Goal: Task Accomplishment & Management: Use online tool/utility

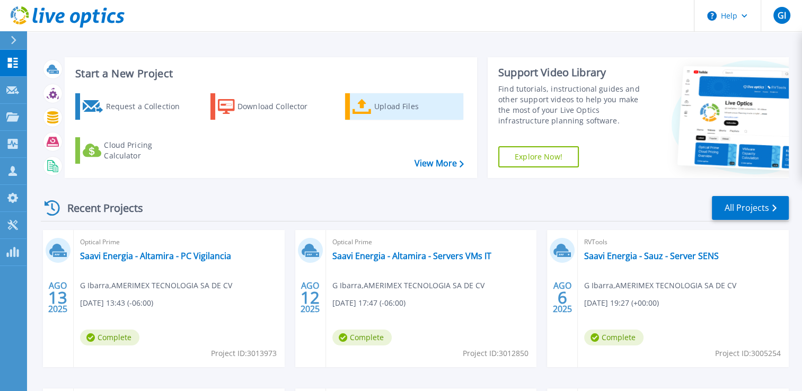
click at [373, 101] on link "Upload Files" at bounding box center [404, 106] width 118 height 27
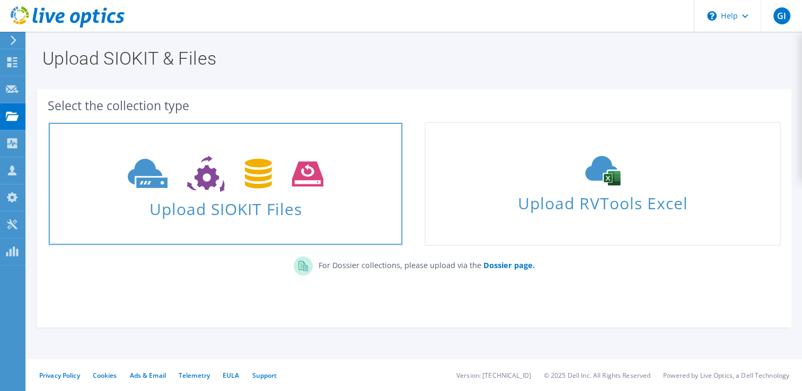
click at [286, 169] on icon at bounding box center [226, 174] width 196 height 37
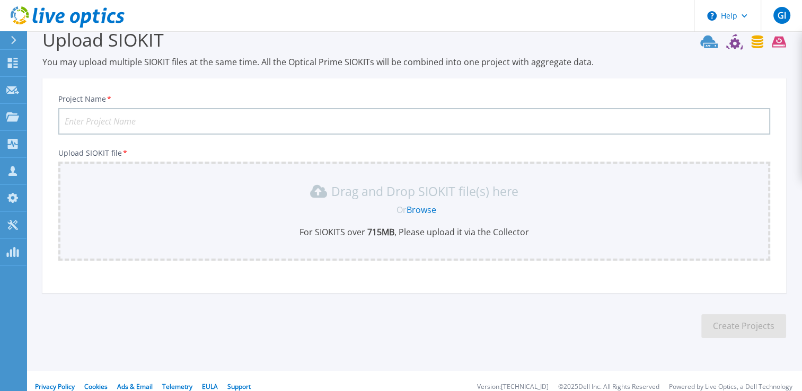
scroll to position [30, 0]
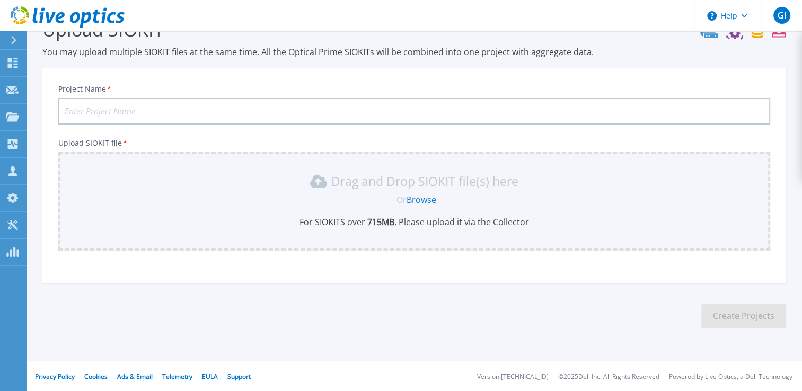
click at [233, 102] on input "Project Name *" at bounding box center [414, 111] width 712 height 27
paste input "Saavi Energia - Altamira - PC VIGILANCIA CCTV"
type input "Saavi Energia - Altamira - PC VIGILANCIA CCTV"
click at [420, 198] on link "Browse" at bounding box center [422, 200] width 30 height 12
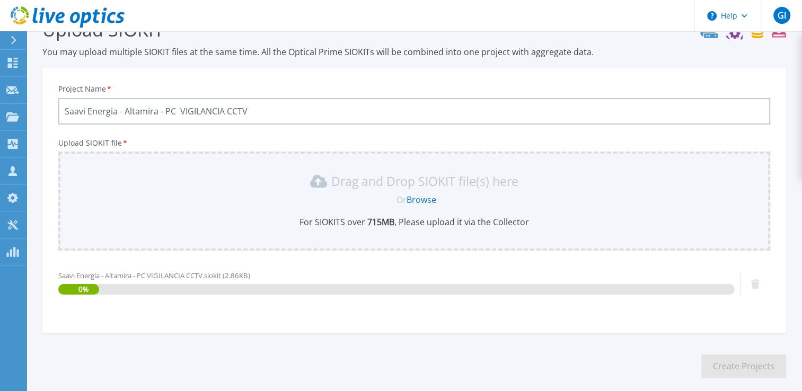
scroll to position [81, 0]
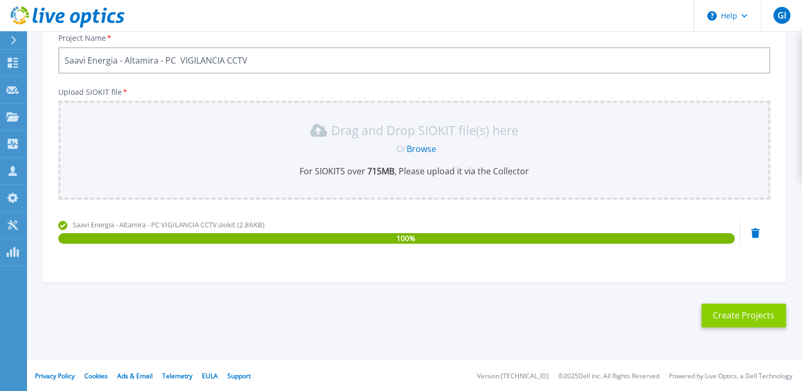
click at [737, 321] on button "Create Projects" at bounding box center [743, 316] width 85 height 24
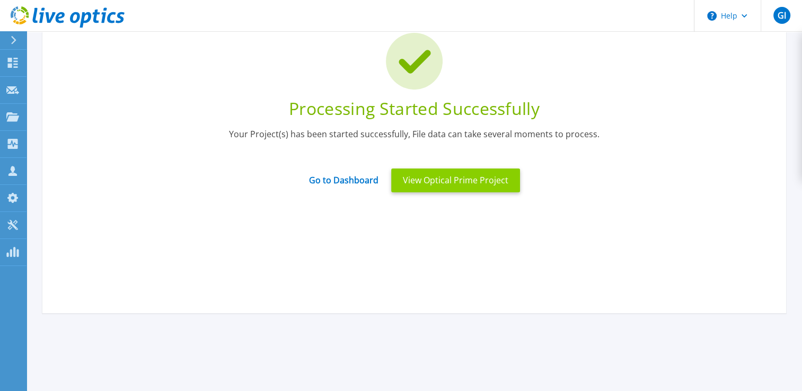
click at [434, 181] on button "View Optical Prime Project" at bounding box center [455, 181] width 129 height 24
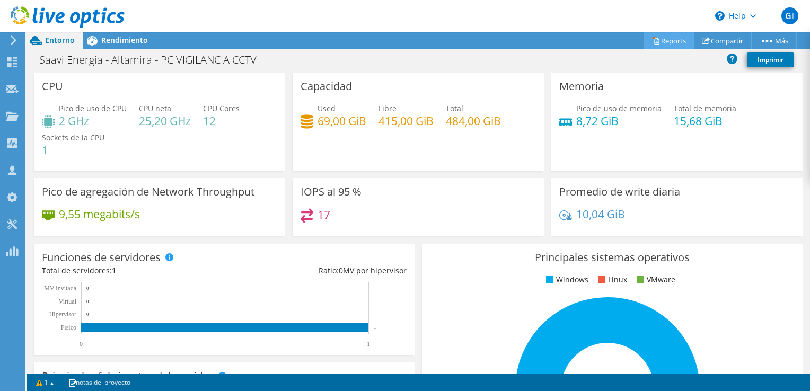
click at [668, 43] on link "Reports" at bounding box center [669, 40] width 51 height 16
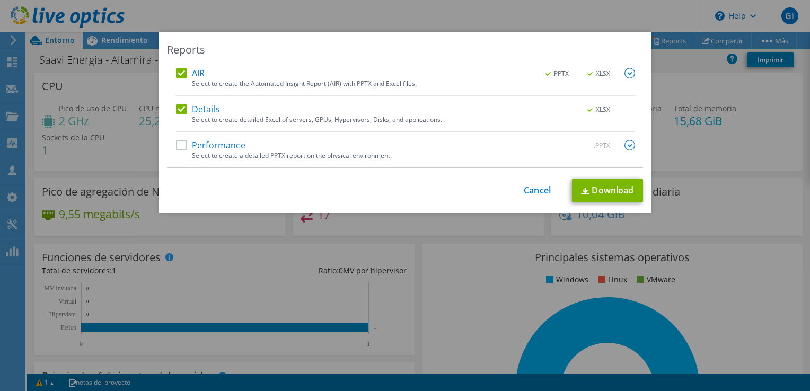
click at [178, 148] on label "Performance" at bounding box center [210, 145] width 69 height 11
click at [0, 0] on input "Performance" at bounding box center [0, 0] width 0 height 0
click at [609, 190] on link "Download" at bounding box center [607, 191] width 71 height 24
click at [776, 25] on div "Reports AIR .PPTX .XLSX Select to create the Automated Insight Report (AIR) wit…" at bounding box center [405, 195] width 810 height 391
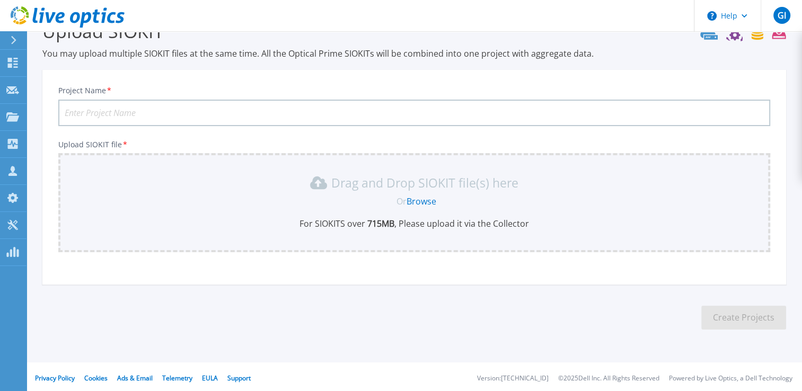
scroll to position [30, 0]
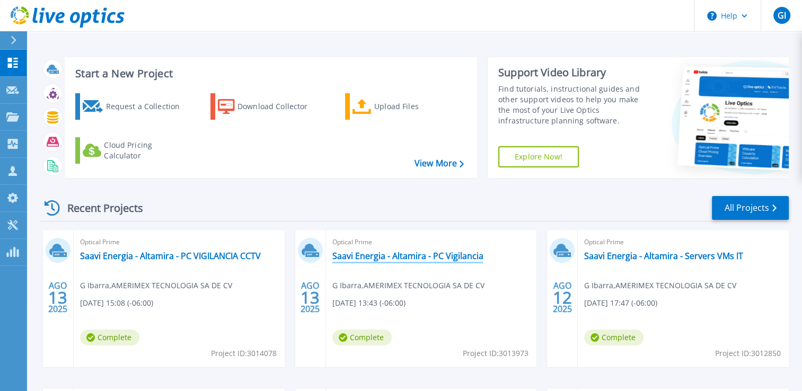
click at [404, 258] on link "Saavi Energia - Altamira - PC Vigilancia" at bounding box center [407, 256] width 151 height 11
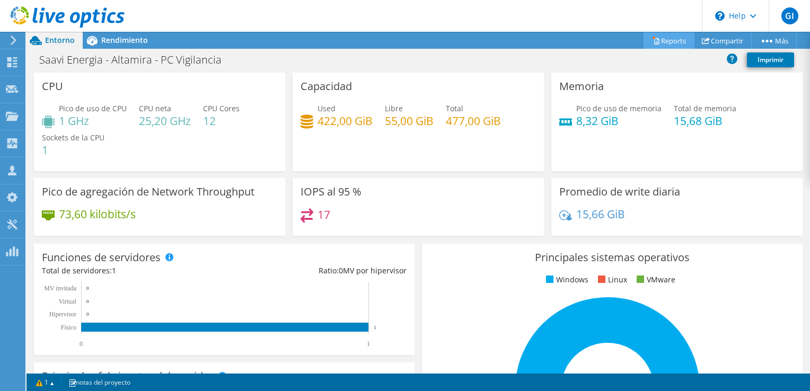
click at [669, 43] on link "Reports" at bounding box center [669, 40] width 51 height 16
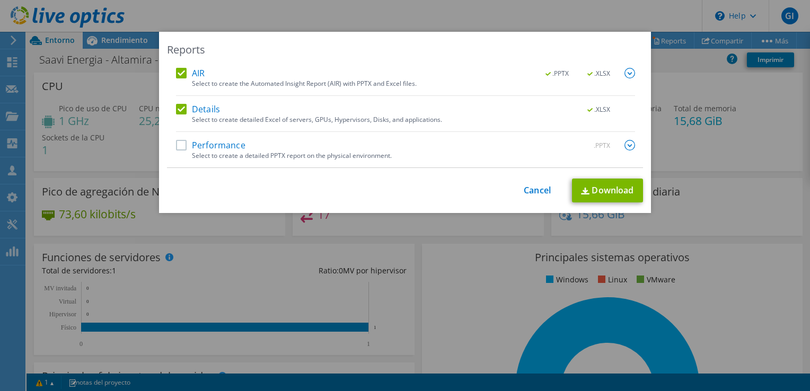
click at [176, 146] on label "Performance" at bounding box center [210, 145] width 69 height 11
click at [0, 0] on input "Performance" at bounding box center [0, 0] width 0 height 0
click at [622, 195] on link "Download" at bounding box center [607, 191] width 71 height 24
click at [507, 17] on div "Reports AIR .PPTX .XLSX Select to create the Automated Insight Report (AIR) wit…" at bounding box center [405, 195] width 810 height 391
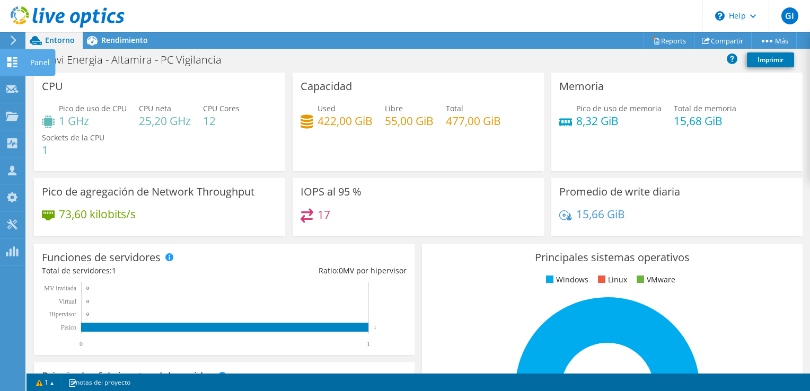
click at [17, 58] on use at bounding box center [12, 62] width 10 height 10
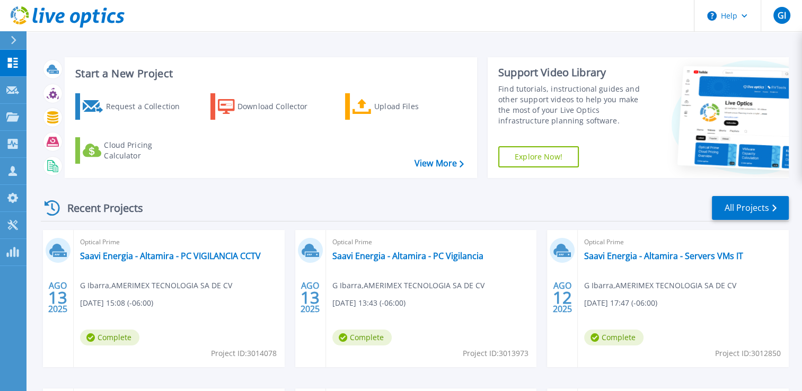
click at [723, 41] on div "Start a New Project Request a Collection Download Collector Upload Files Cloud …" at bounding box center [415, 278] width 776 height 556
